Goal: Information Seeking & Learning: Learn about a topic

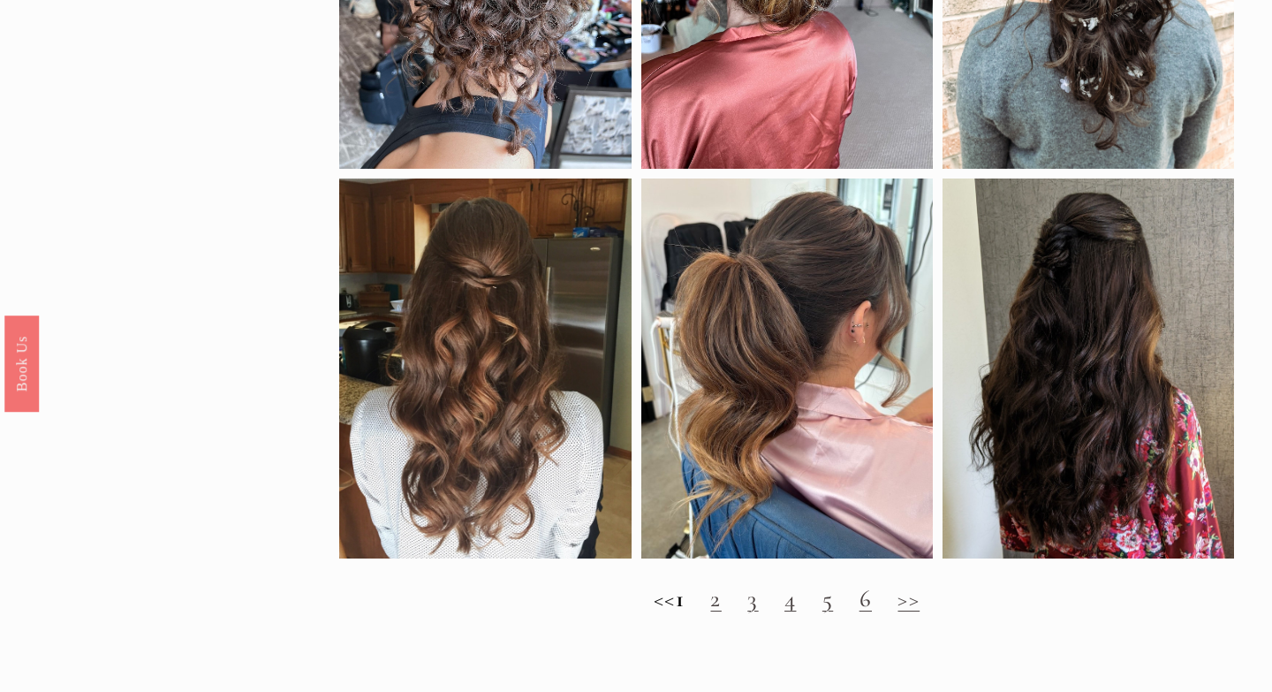
scroll to position [1211, 0]
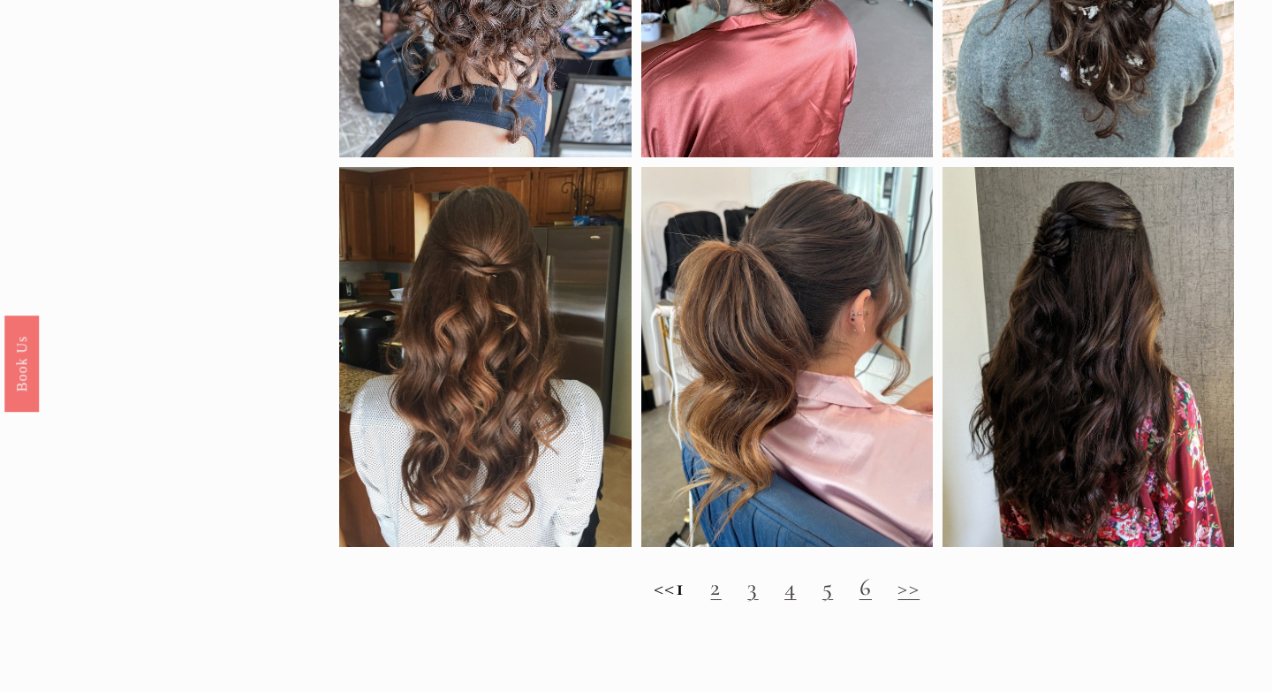
click at [721, 596] on link "2" at bounding box center [715, 587] width 11 height 29
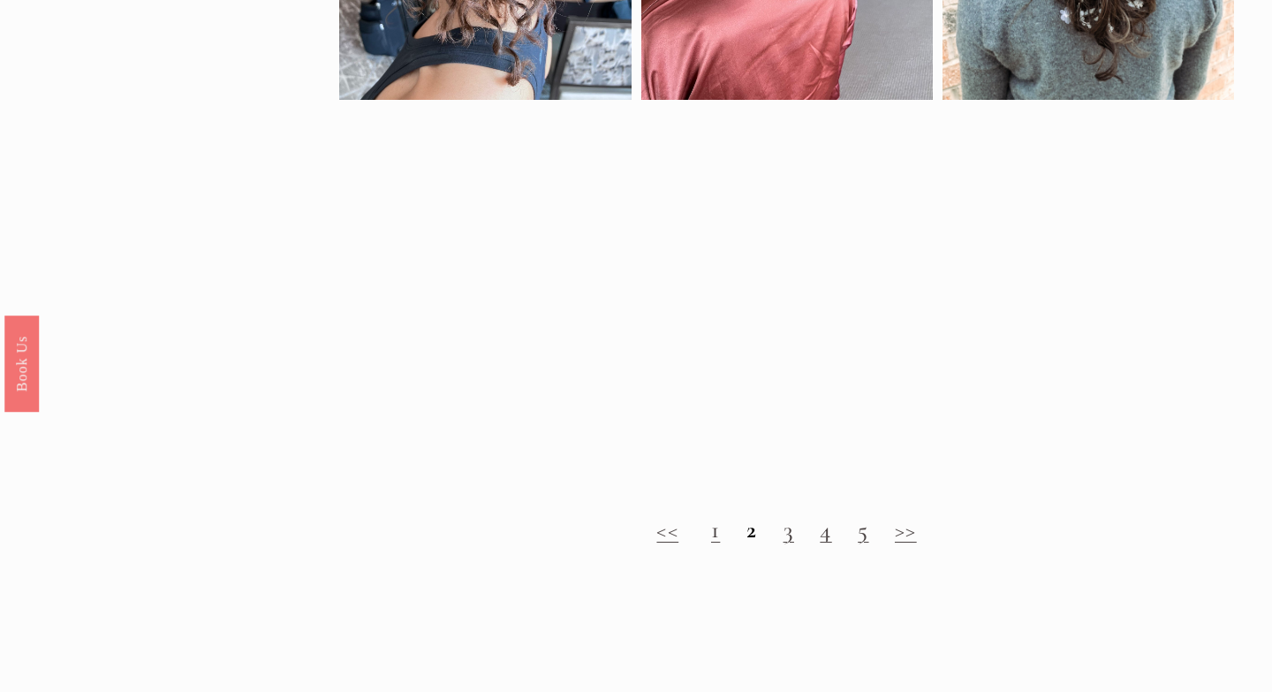
scroll to position [1272, 0]
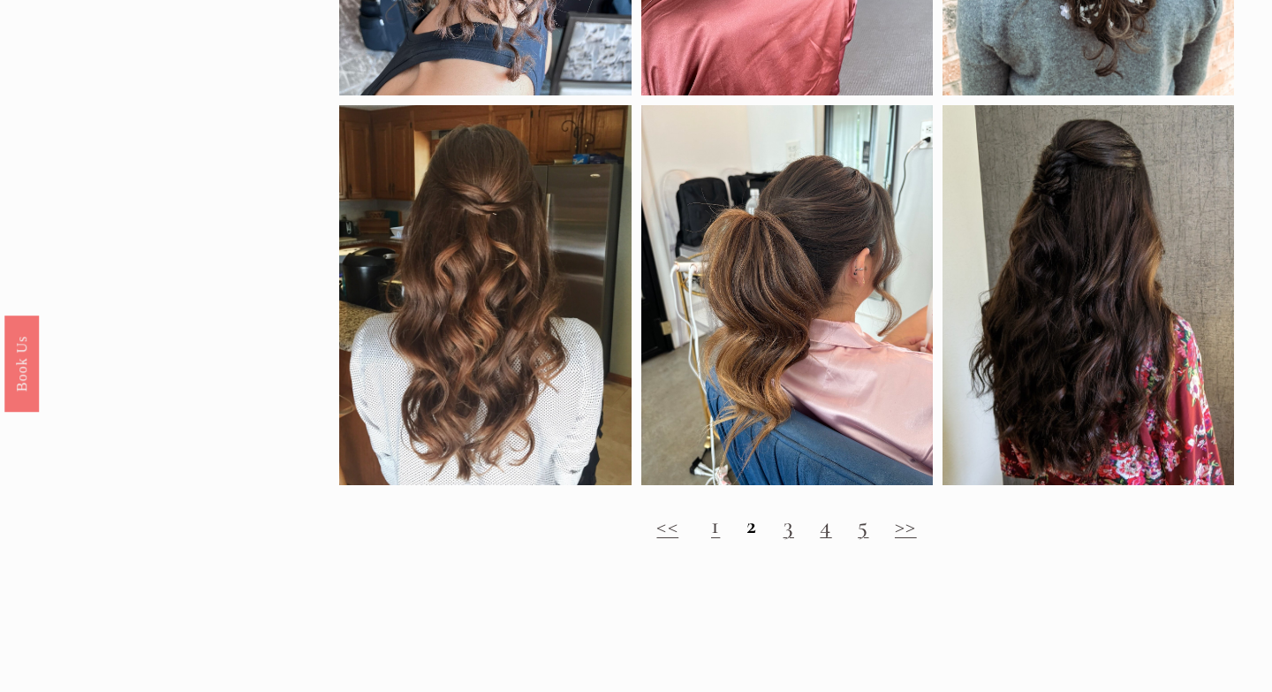
click at [826, 541] on div "<< 1 2 3 4 5 >>" at bounding box center [786, 525] width 894 height 61
click at [829, 529] on link "4" at bounding box center [825, 525] width 11 height 29
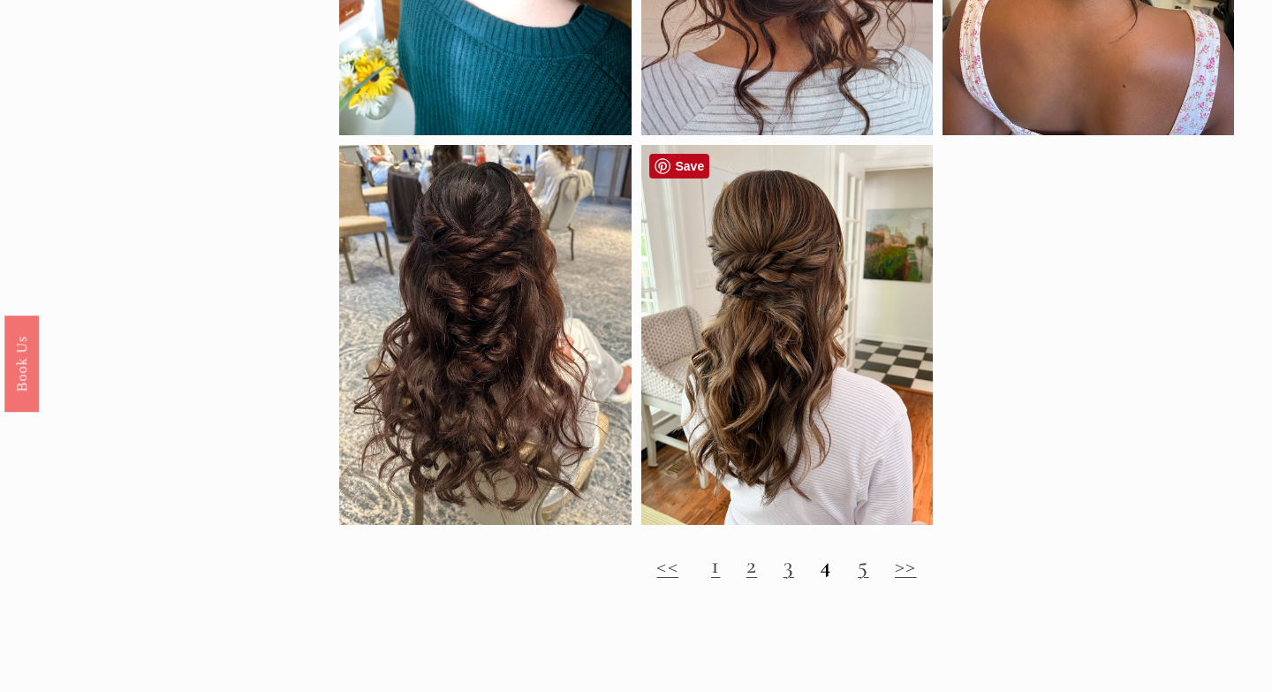
scroll to position [1330, 0]
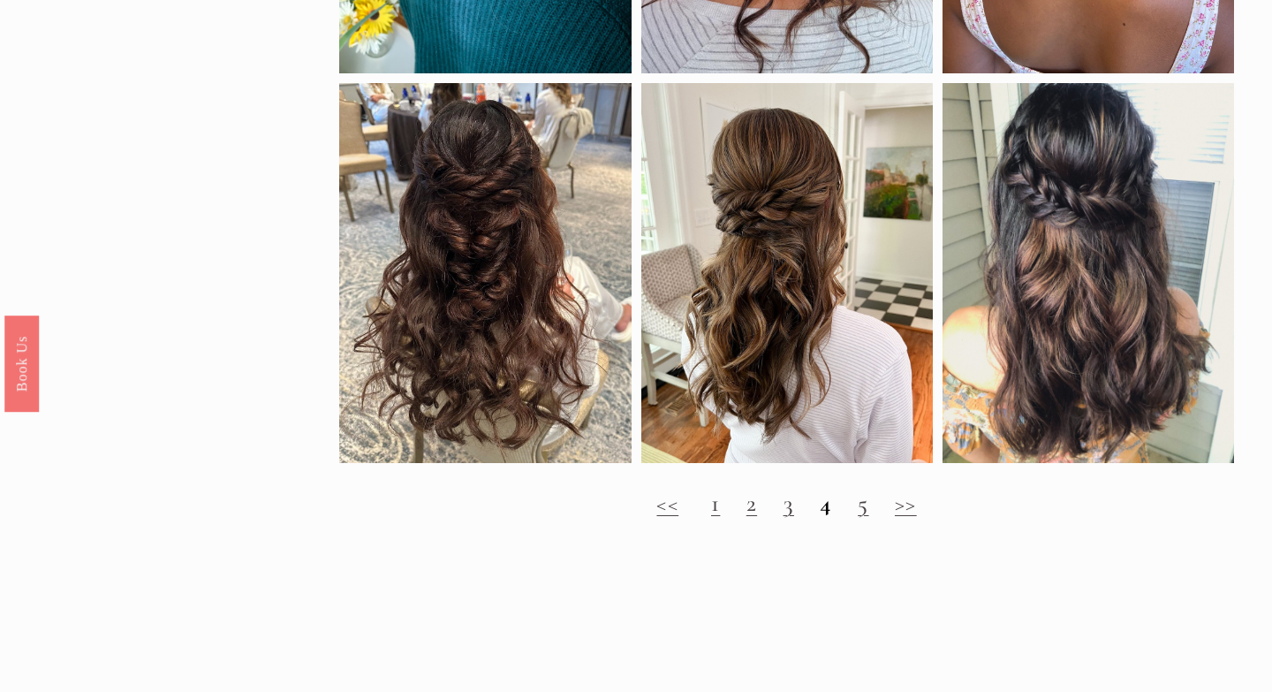
click at [869, 511] on link "5" at bounding box center [863, 503] width 11 height 29
